Goal: Task Accomplishment & Management: Manage account settings

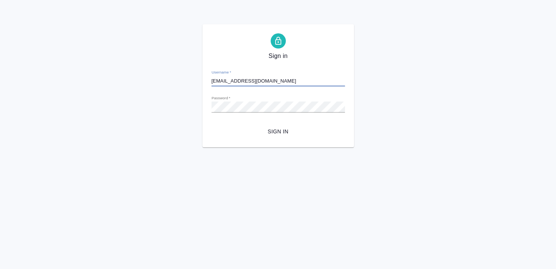
type input "[EMAIL_ADDRESS][DOMAIN_NAME]"
click at [281, 131] on span "Sign in" at bounding box center [278, 131] width 121 height 9
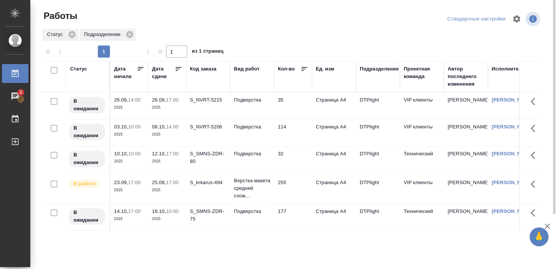
click at [210, 187] on div "S_krkarus-494" at bounding box center [208, 183] width 36 height 8
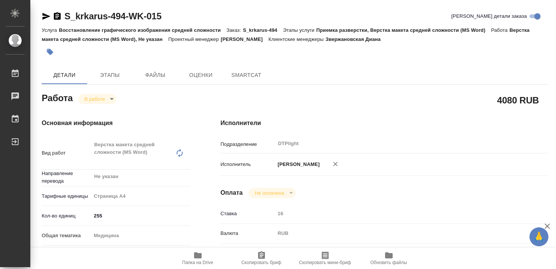
type textarea "x"
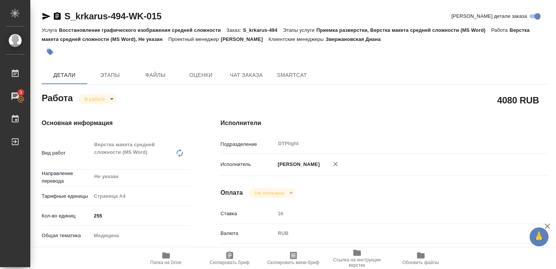
click at [169, 257] on icon "button" at bounding box center [166, 255] width 9 height 9
click at [166, 258] on icon "button" at bounding box center [166, 255] width 9 height 9
click at [44, 17] on icon "button" at bounding box center [46, 16] width 9 height 9
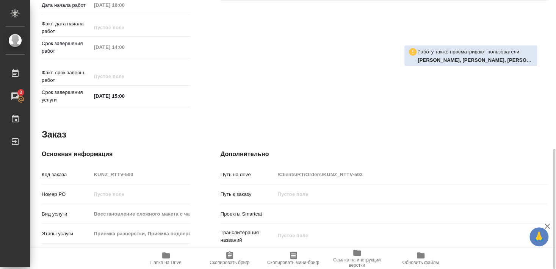
scroll to position [211, 0]
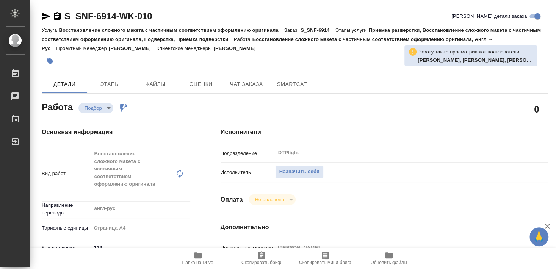
type textarea "x"
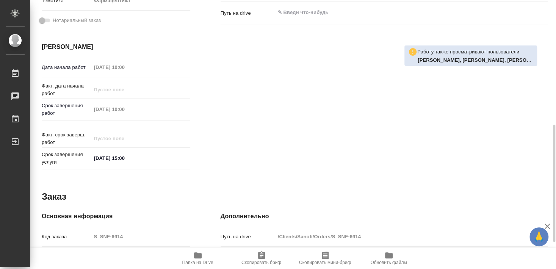
scroll to position [246, 0]
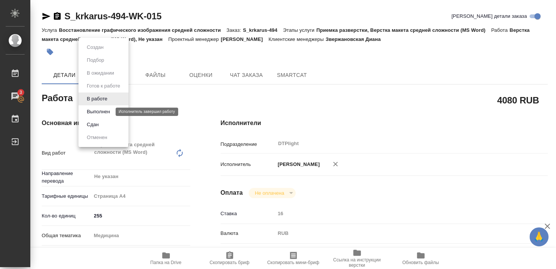
click at [99, 112] on button "Выполнен" at bounding box center [99, 112] width 28 height 8
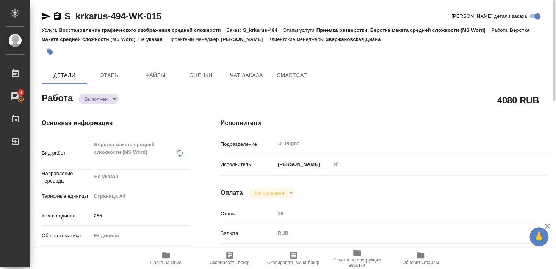
type textarea "x"
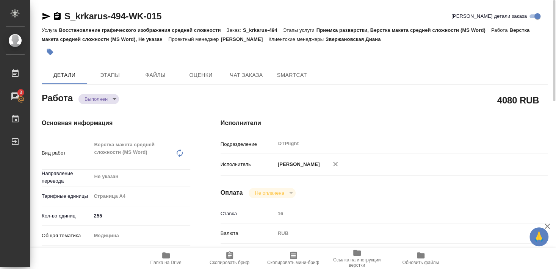
type textarea "x"
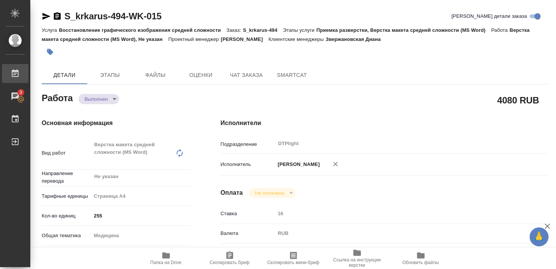
type textarea "x"
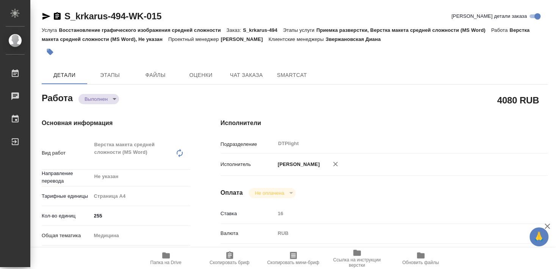
type textarea "x"
